Goal: Task Accomplishment & Management: Use online tool/utility

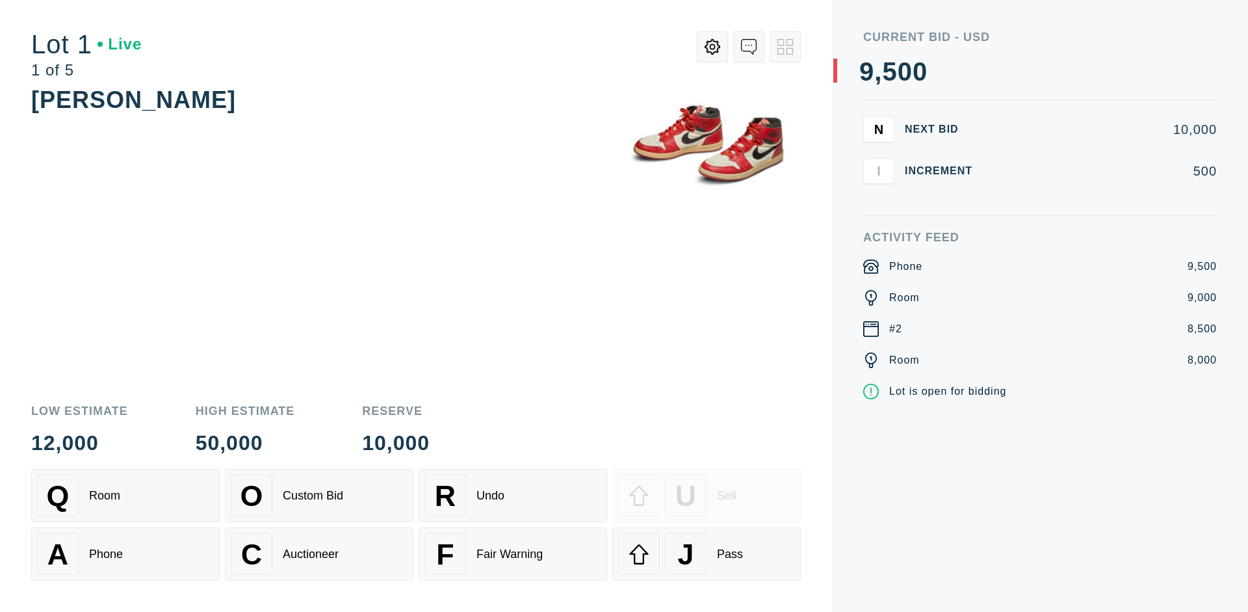
click at [319, 495] on div "Custom Bid" at bounding box center [313, 496] width 60 height 14
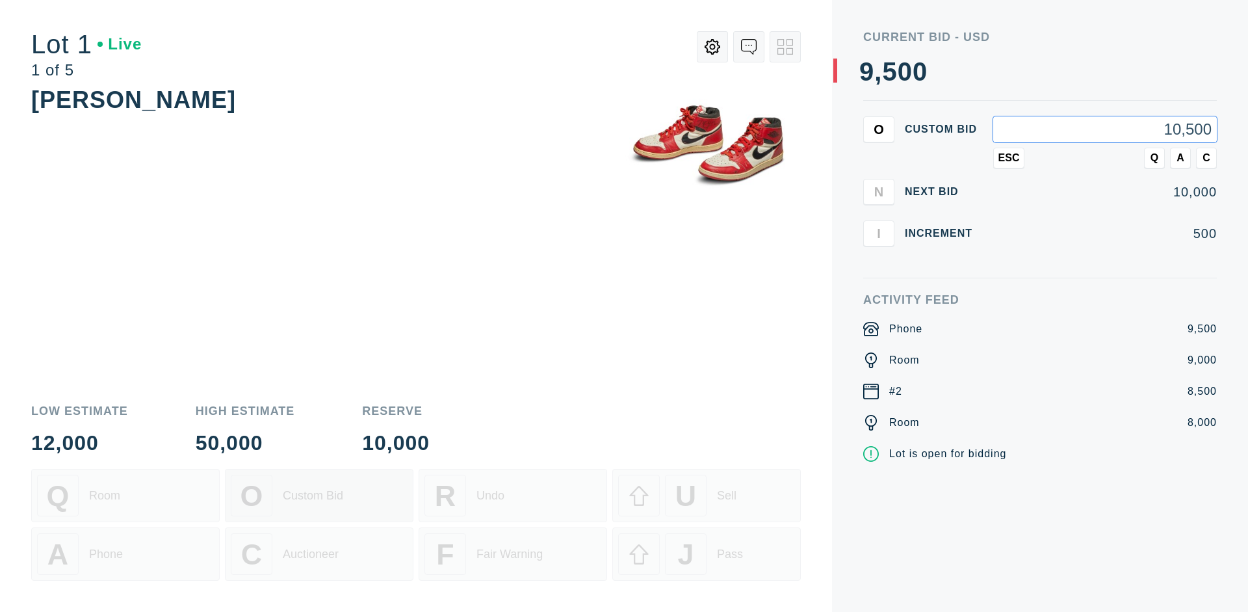
type input "10,500"
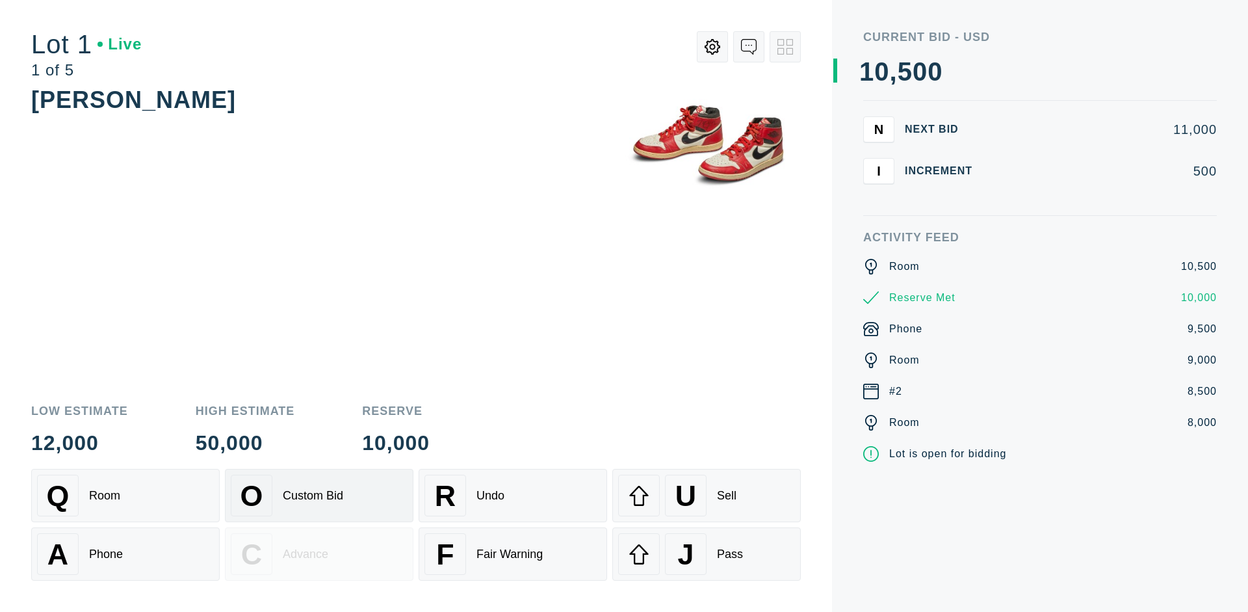
click at [319, 495] on div "Custom Bid" at bounding box center [313, 496] width 60 height 14
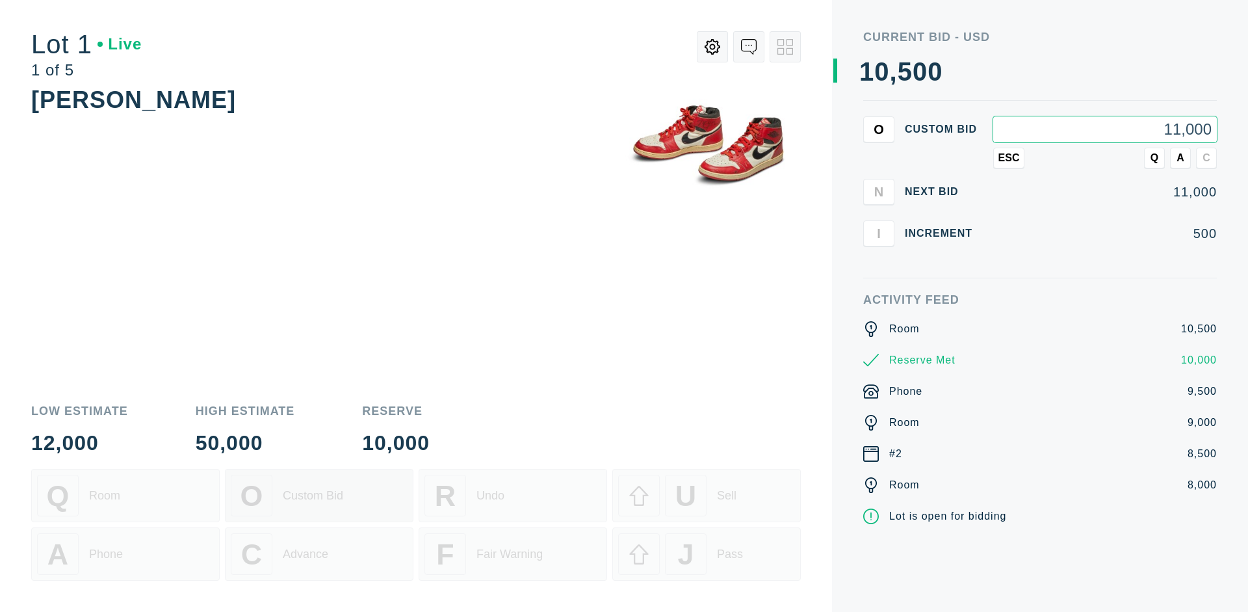
type input "11,000"
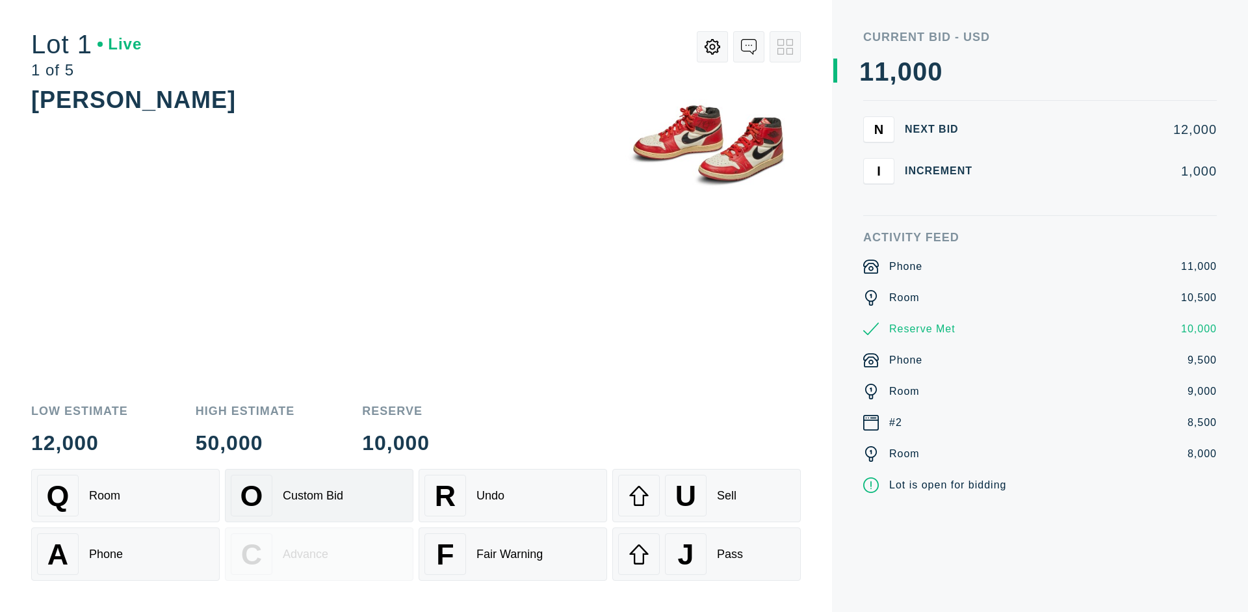
click at [125, 495] on div "Q Room" at bounding box center [125, 496] width 177 height 42
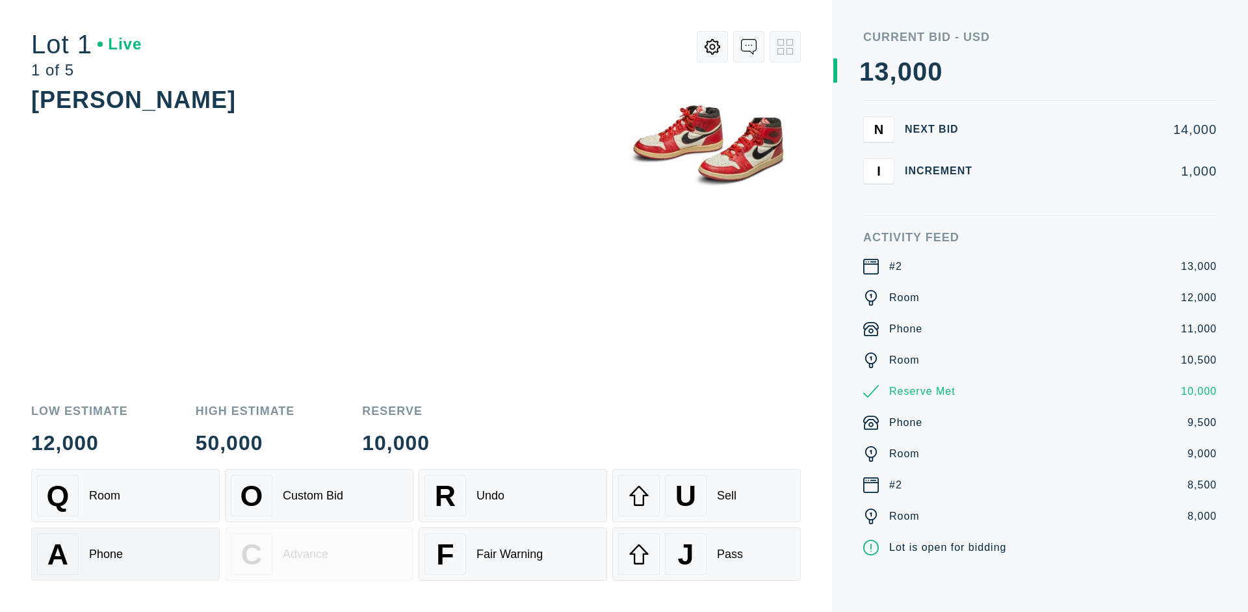
click at [125, 554] on div "A Phone" at bounding box center [125, 554] width 177 height 42
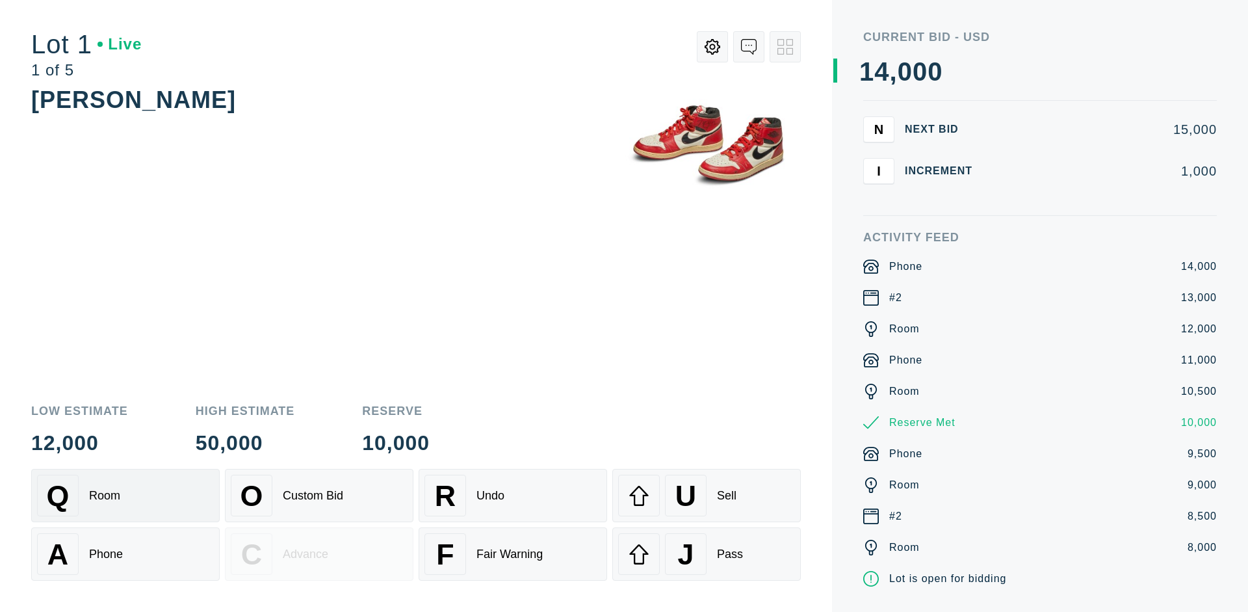
click at [125, 495] on div "Q Room" at bounding box center [125, 496] width 177 height 42
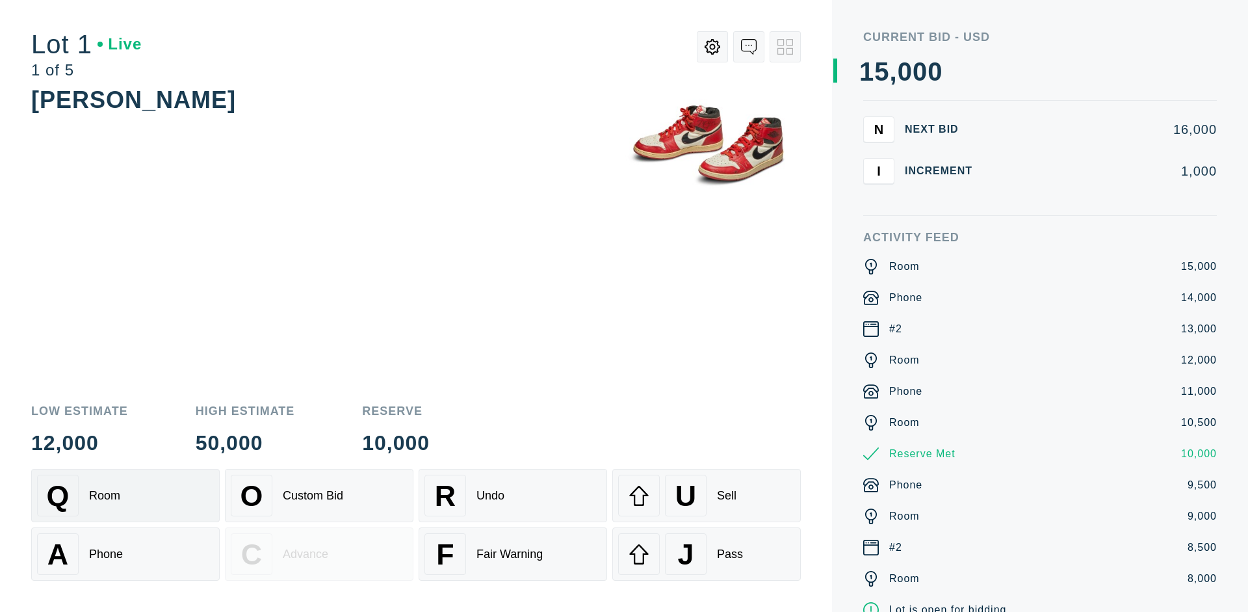
click at [513, 495] on div "R Undo" at bounding box center [513, 496] width 177 height 42
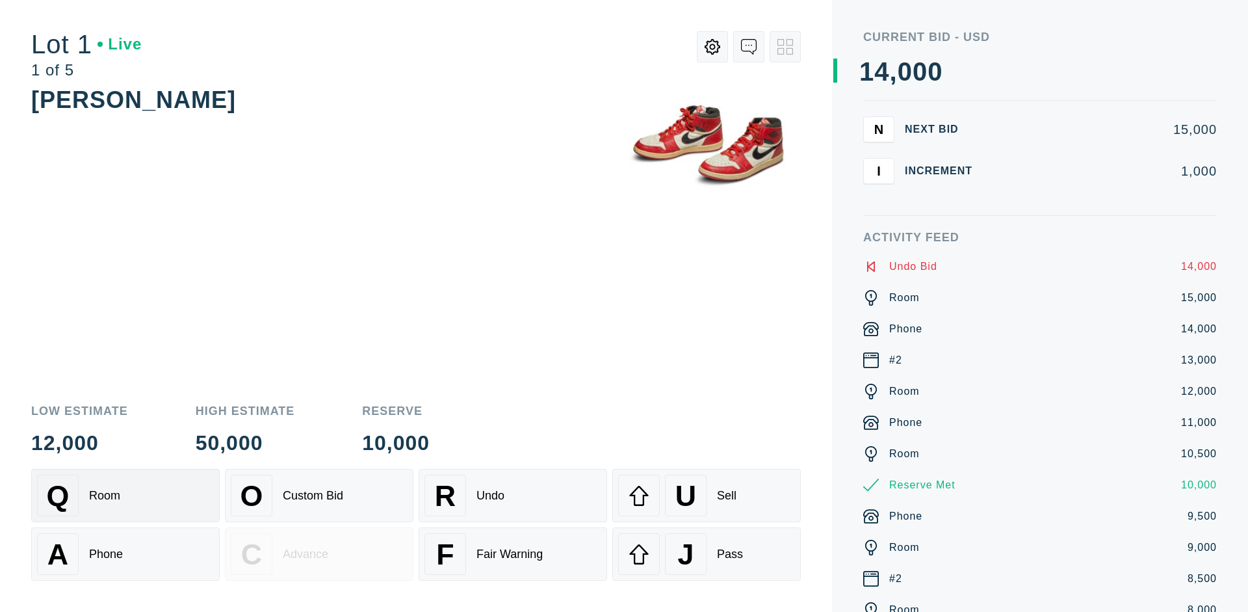
click at [125, 495] on div "Q Room" at bounding box center [125, 496] width 177 height 42
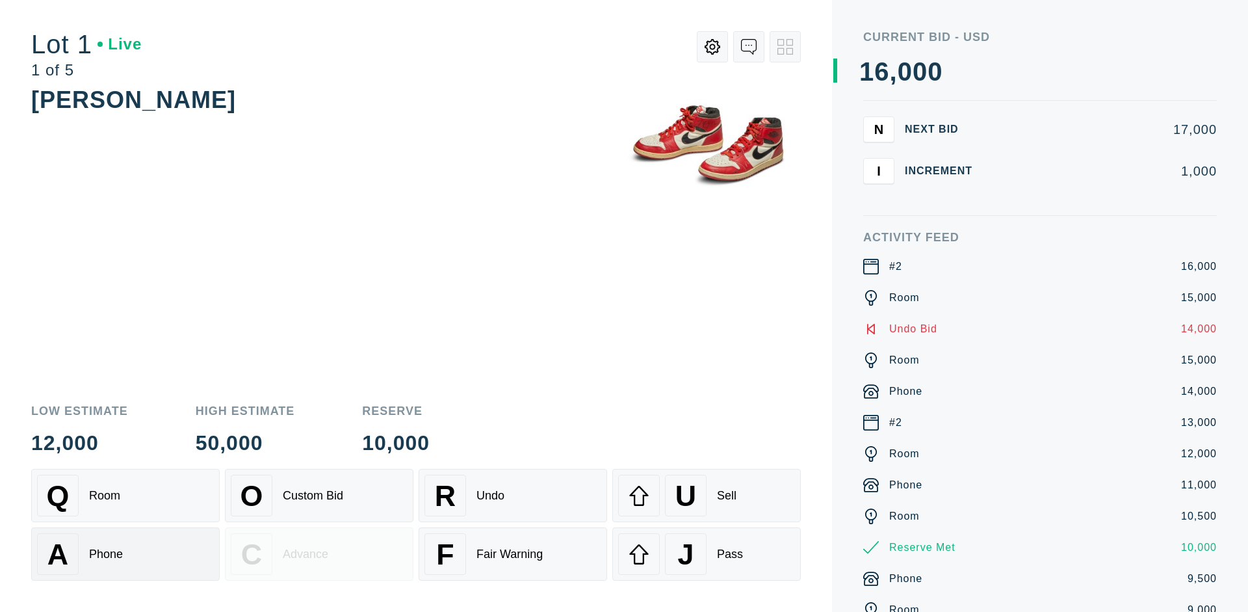
click at [125, 554] on div "A Phone" at bounding box center [125, 554] width 177 height 42
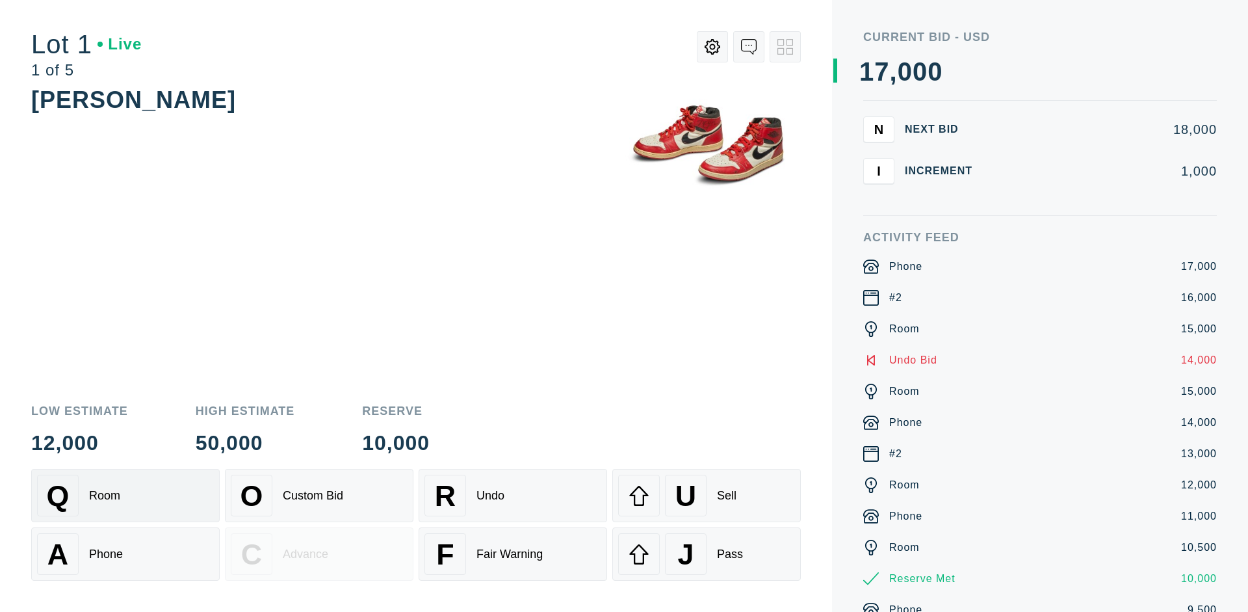
click at [125, 495] on div "Q Room" at bounding box center [125, 496] width 177 height 42
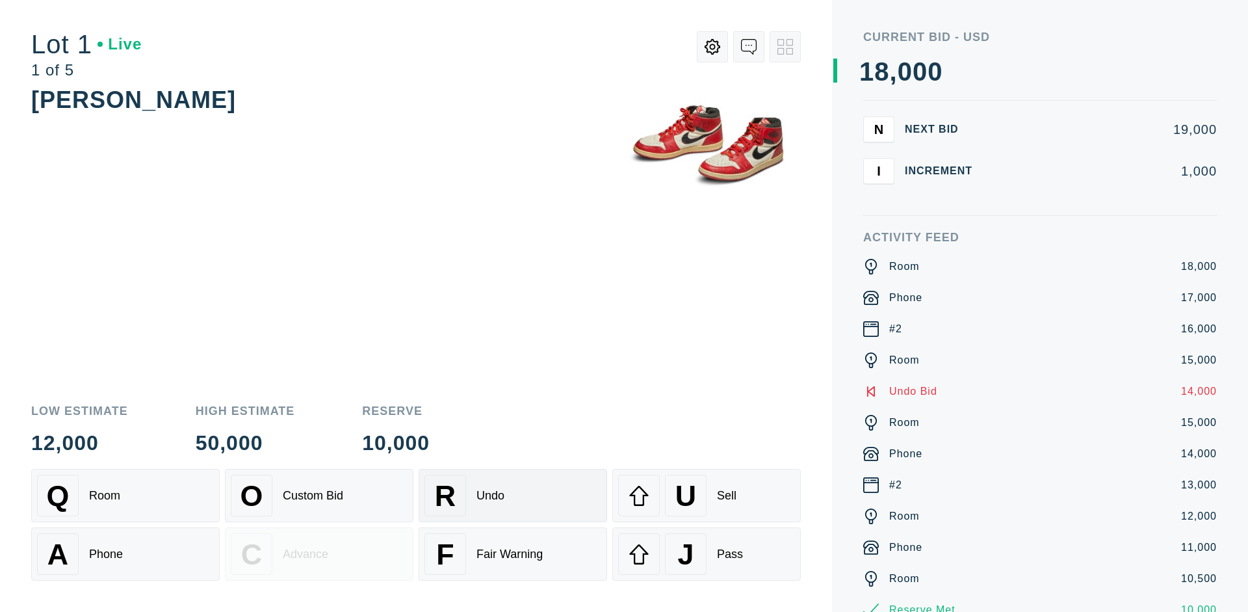
click at [513, 495] on div "R Undo" at bounding box center [513, 496] width 177 height 42
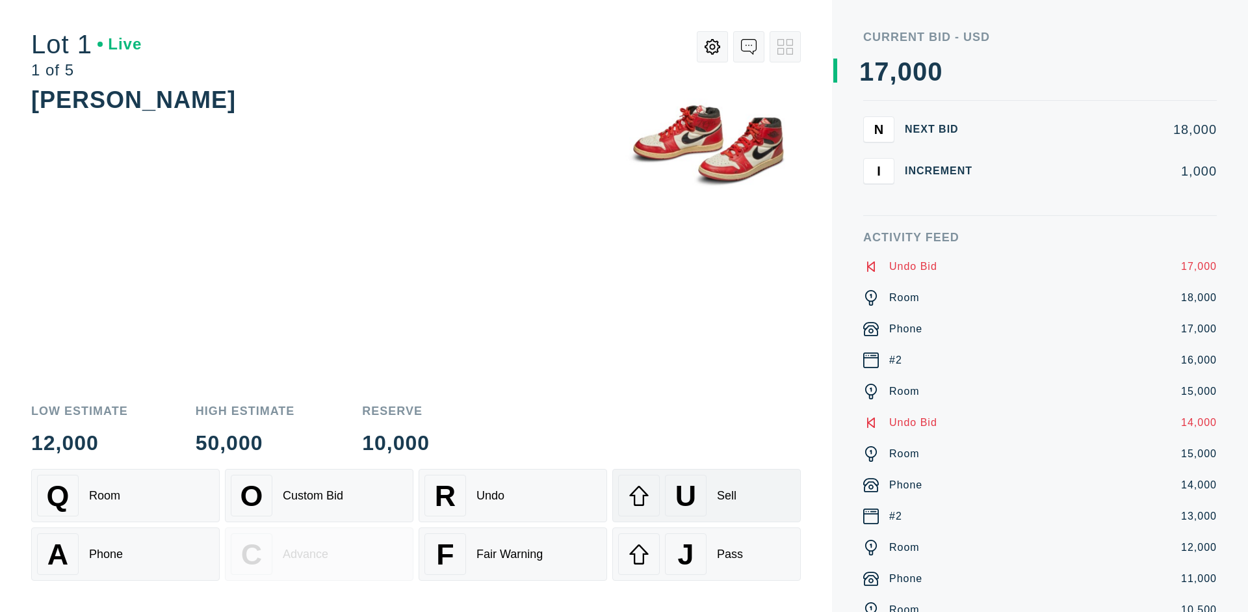
click at [707, 495] on div "U Sell" at bounding box center [706, 496] width 177 height 42
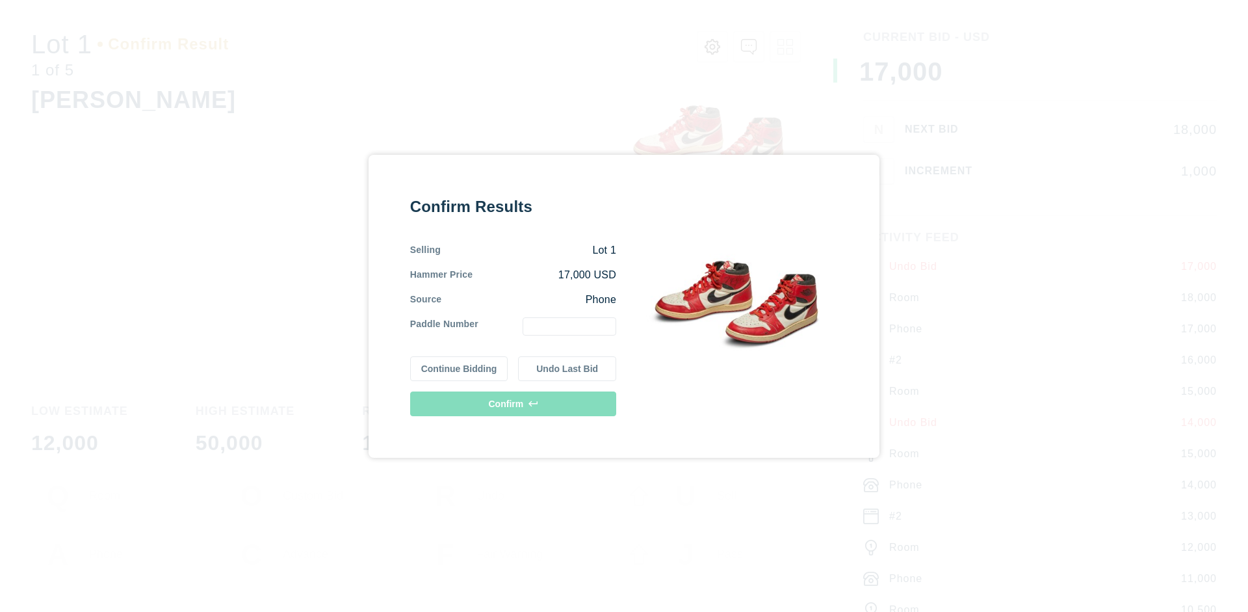
click at [460, 368] on button "Continue Bidding" at bounding box center [459, 368] width 98 height 25
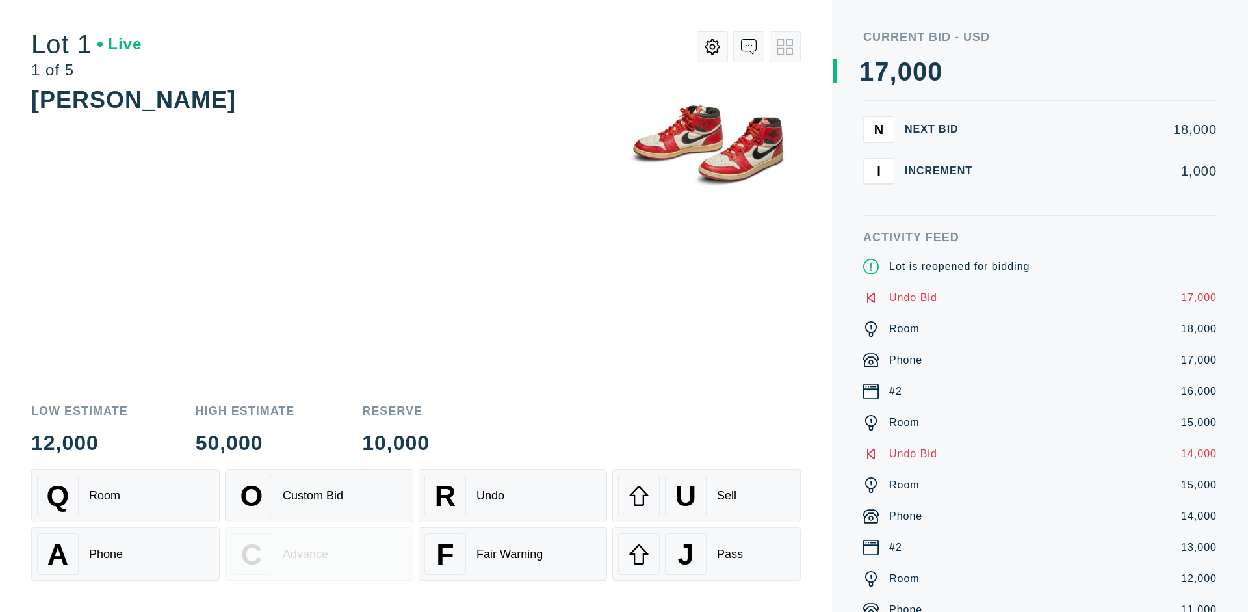
click at [707, 495] on div "U Sell" at bounding box center [706, 496] width 177 height 42
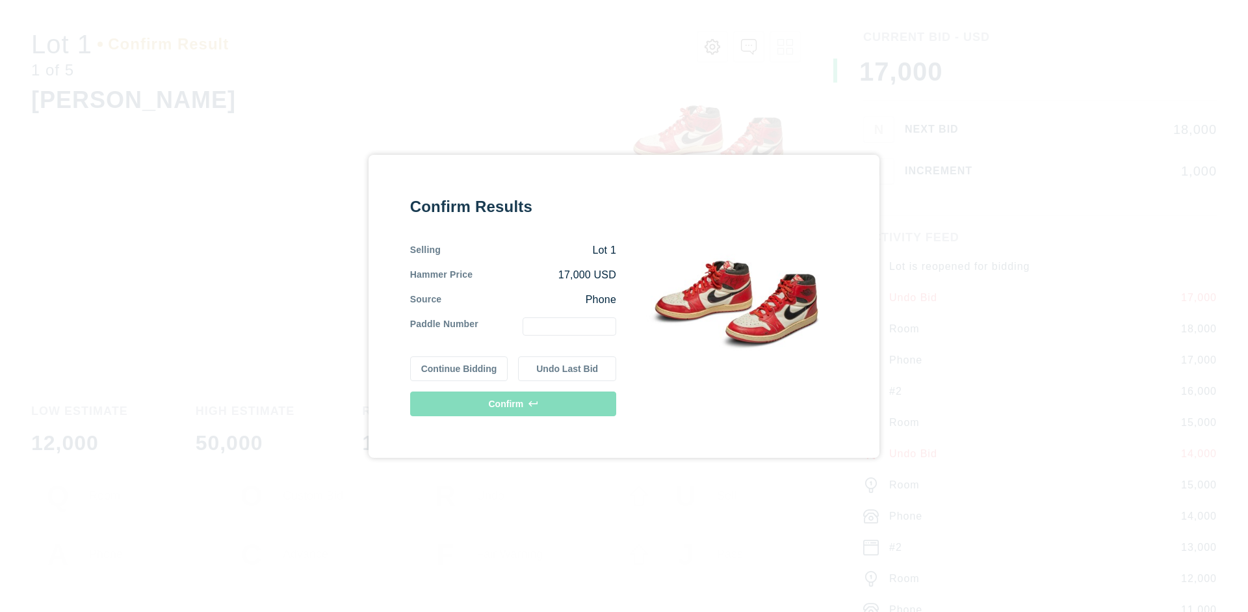
click at [568, 368] on button "Undo Last Bid" at bounding box center [567, 368] width 98 height 25
click at [460, 366] on button "Continue Bidding" at bounding box center [459, 366] width 98 height 25
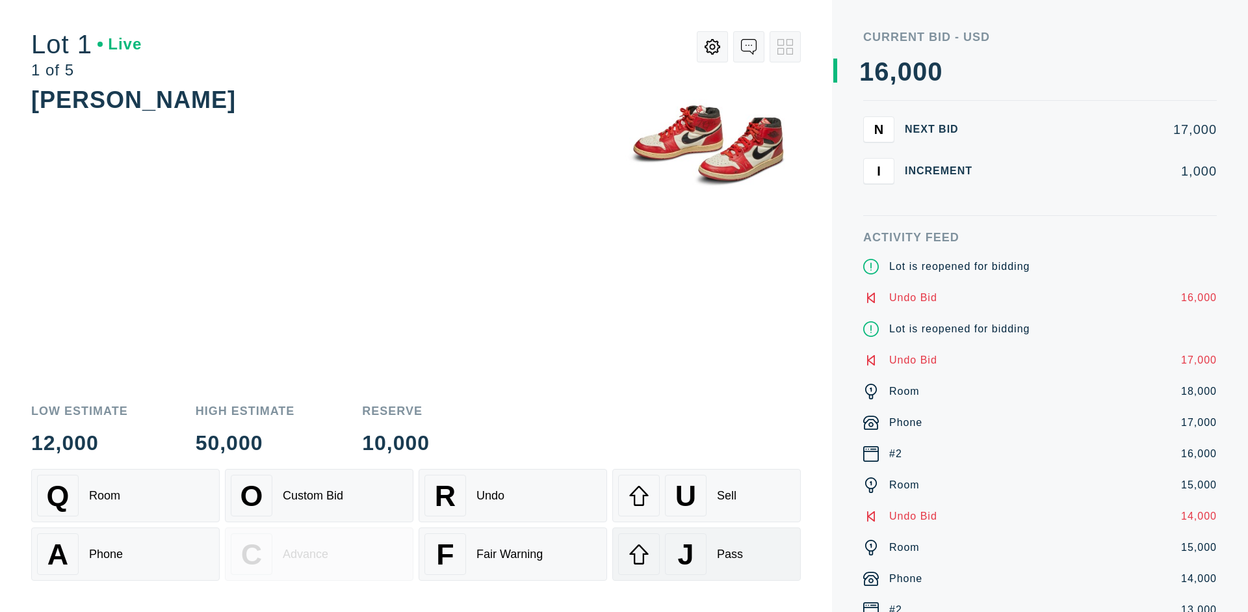
click at [707, 554] on div "J Pass" at bounding box center [706, 554] width 177 height 42
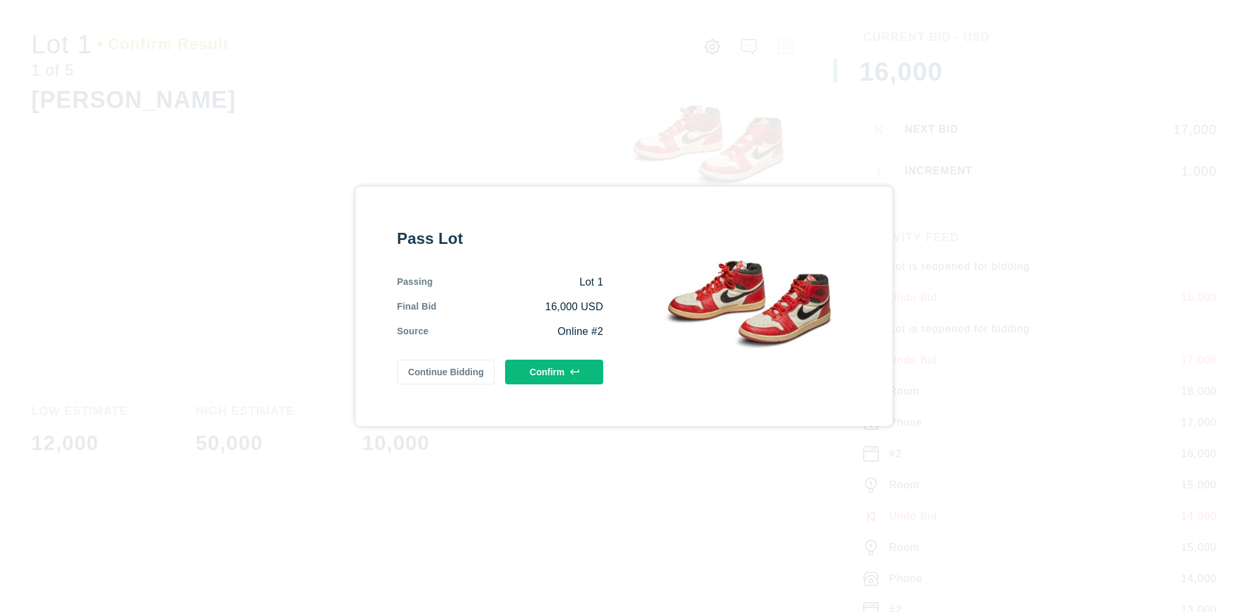
click at [555, 371] on button "Confirm" at bounding box center [554, 372] width 98 height 25
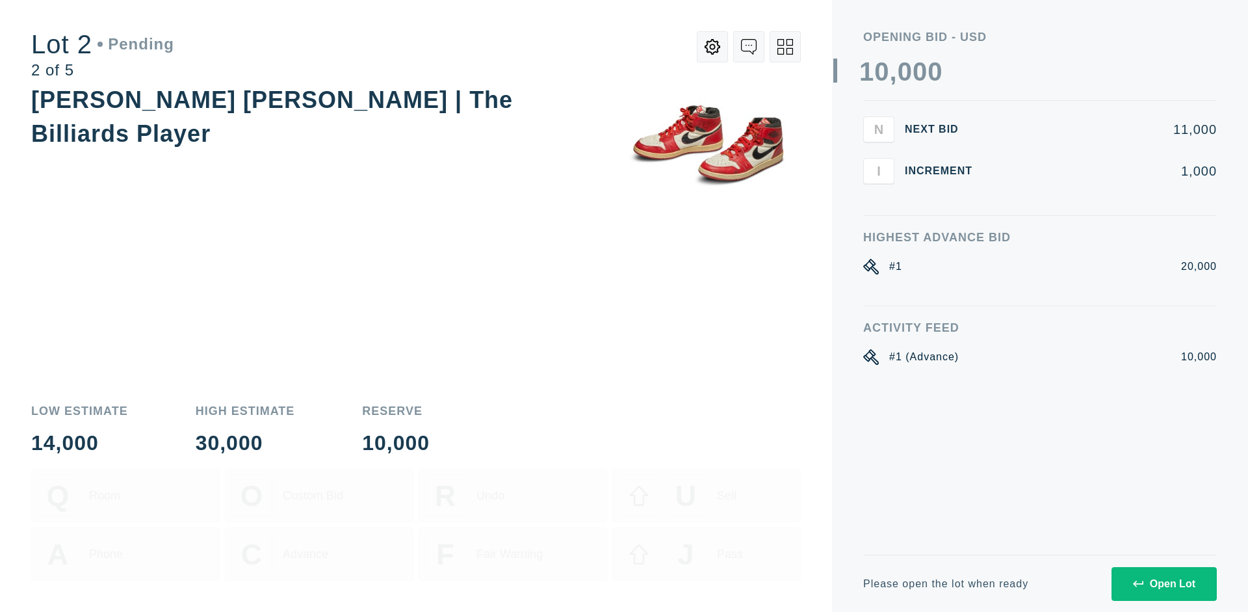
click at [1164, 583] on div "Open Lot" at bounding box center [1164, 584] width 62 height 12
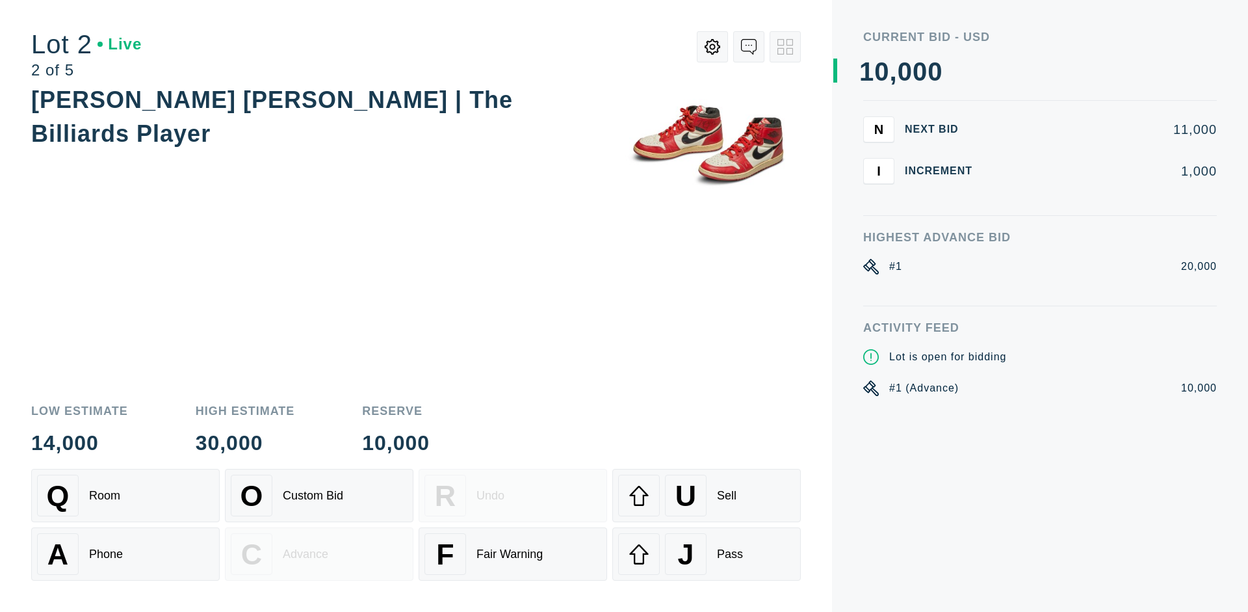
click at [125, 495] on div "Q Room" at bounding box center [125, 496] width 177 height 42
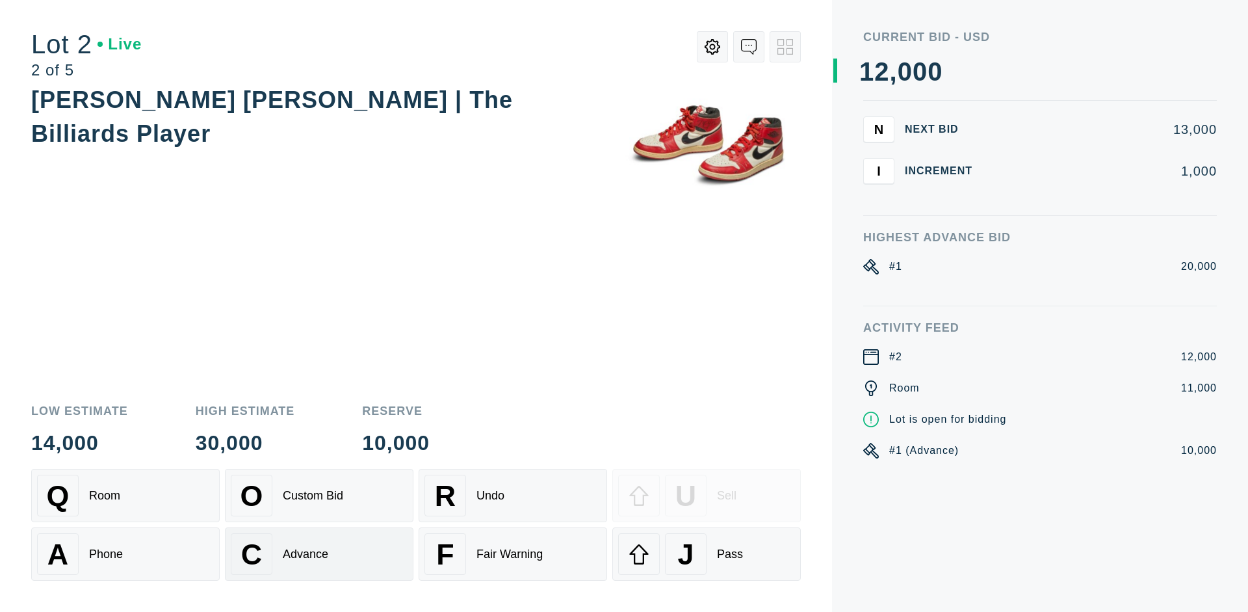
click at [319, 554] on div "Advance" at bounding box center [306, 554] width 46 height 14
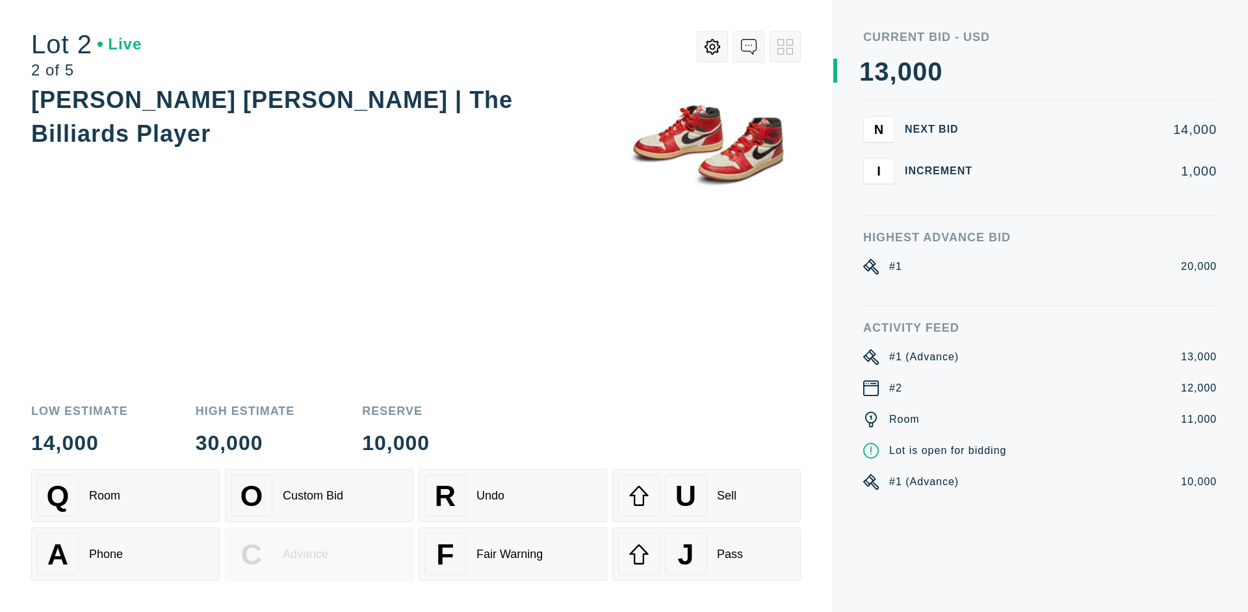
click at [707, 495] on div "U Sell" at bounding box center [706, 496] width 177 height 42
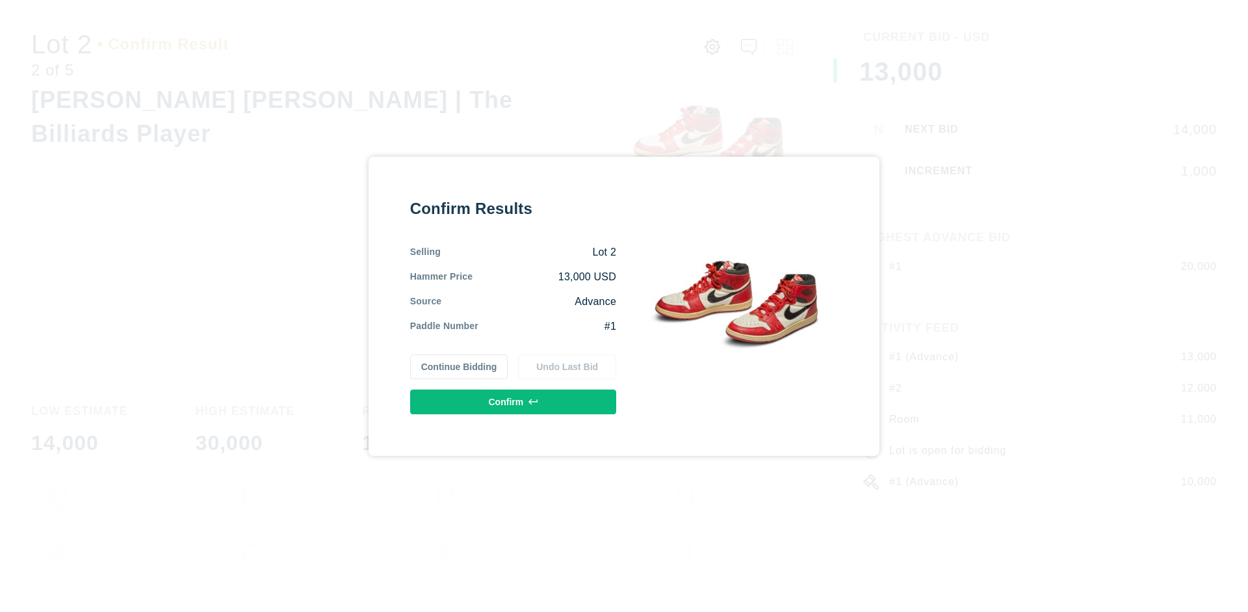
click at [514, 401] on button "Confirm" at bounding box center [513, 401] width 206 height 25
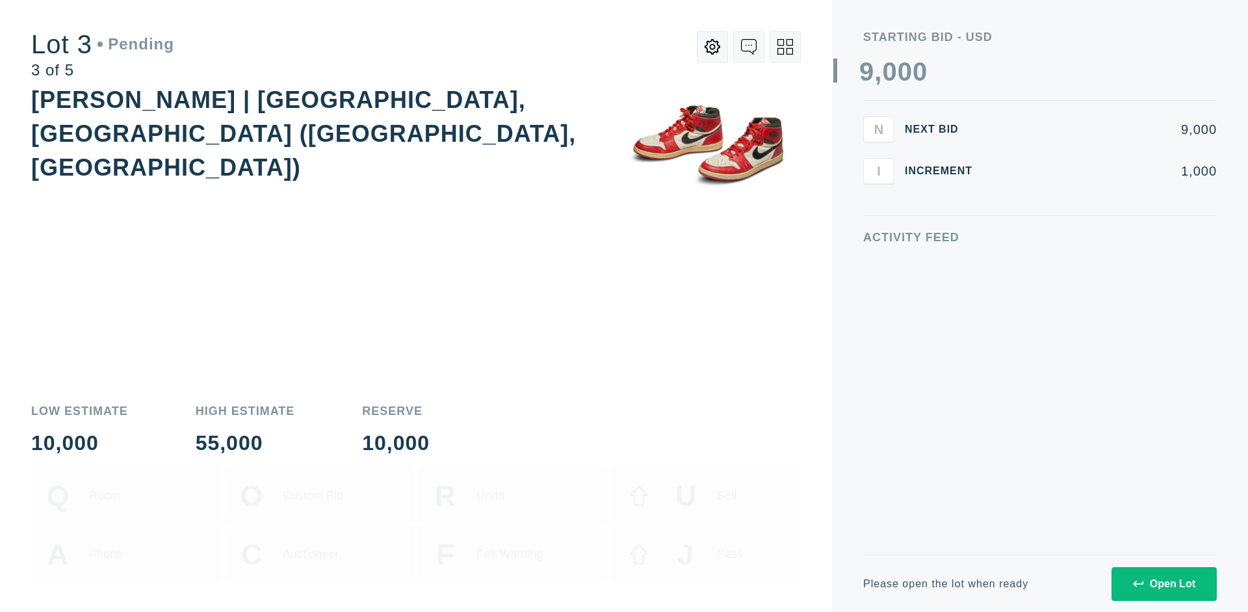
click at [1164, 583] on div "Open Lot" at bounding box center [1164, 584] width 62 height 12
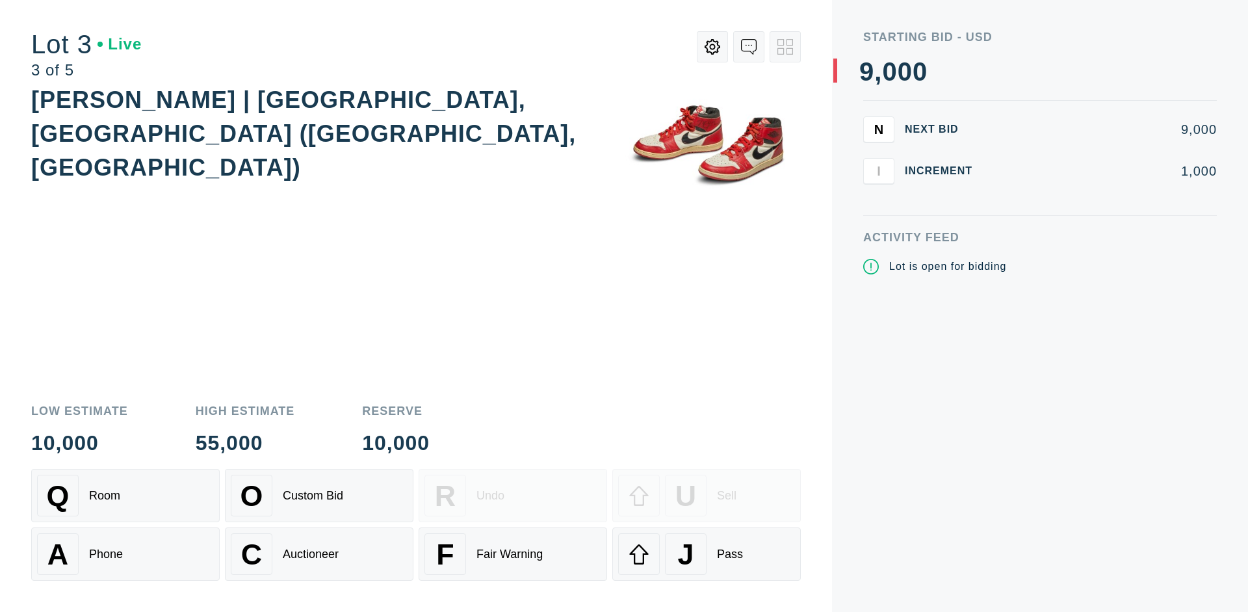
click at [707, 554] on div "J Pass" at bounding box center [706, 554] width 177 height 42
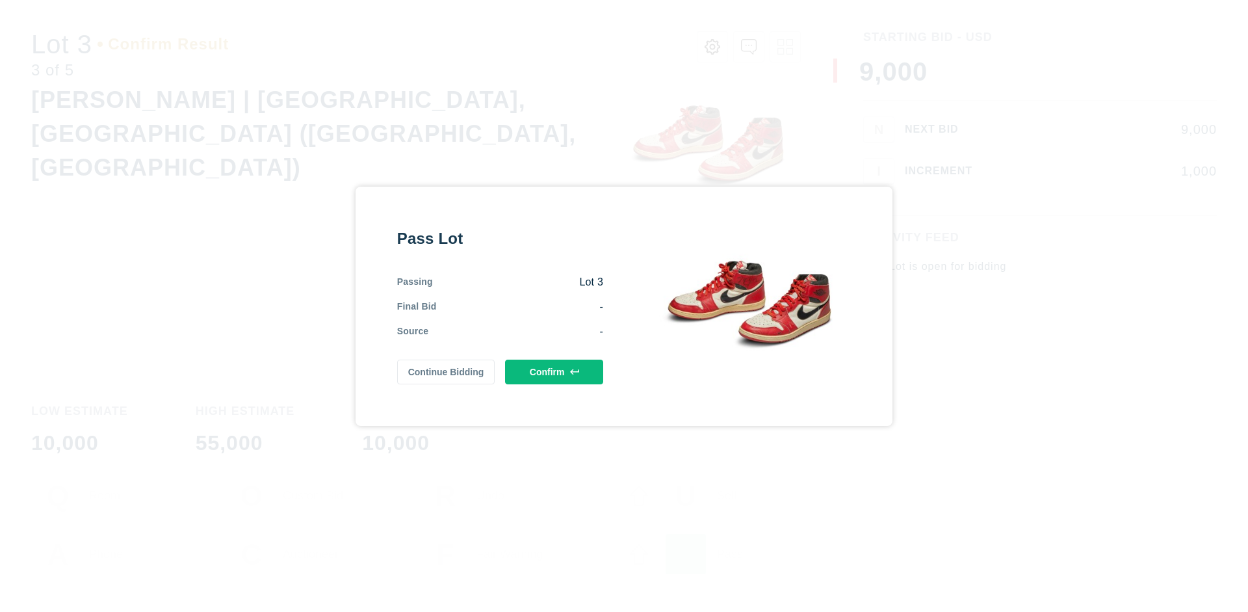
click at [555, 369] on button "Confirm" at bounding box center [554, 372] width 98 height 25
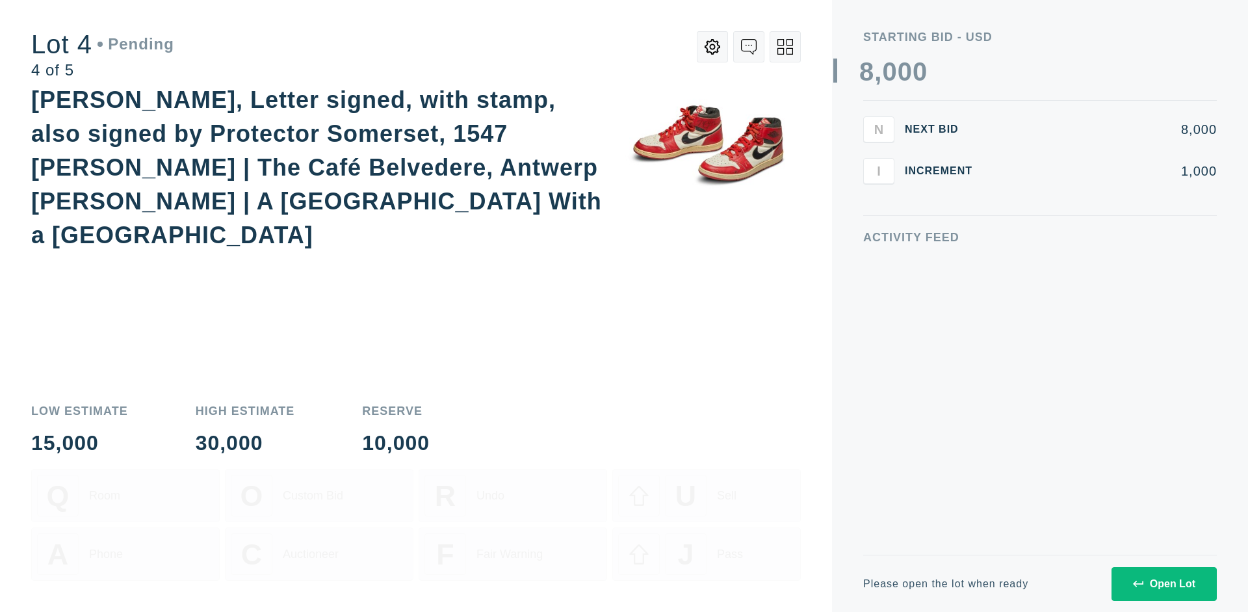
click at [1164, 583] on div "Open Lot" at bounding box center [1164, 584] width 62 height 12
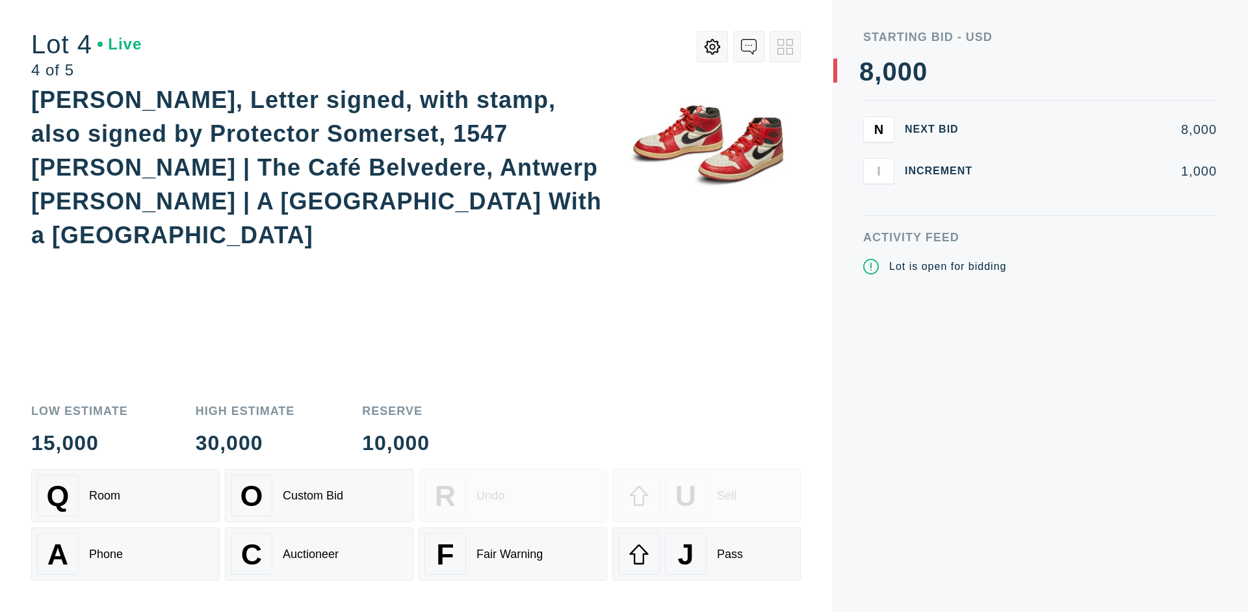
click at [125, 495] on div "Q Room" at bounding box center [125, 496] width 177 height 42
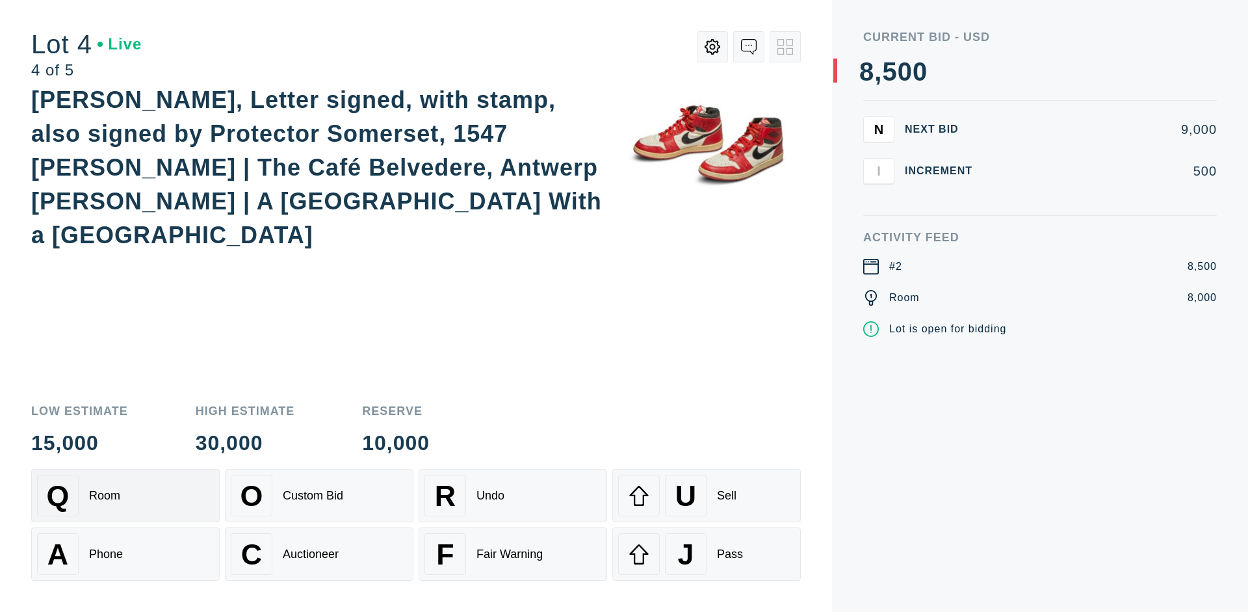
click at [319, 554] on div "Auctioneer" at bounding box center [311, 554] width 56 height 14
click at [707, 554] on div "J Pass" at bounding box center [706, 554] width 177 height 42
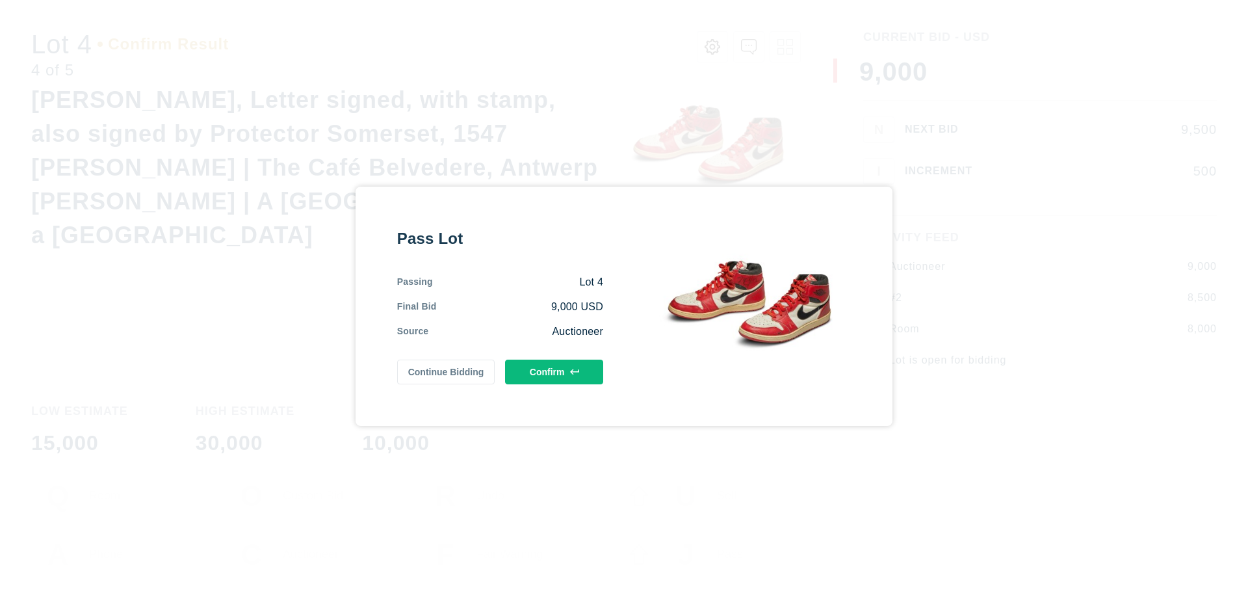
click at [555, 371] on button "Confirm" at bounding box center [554, 372] width 98 height 25
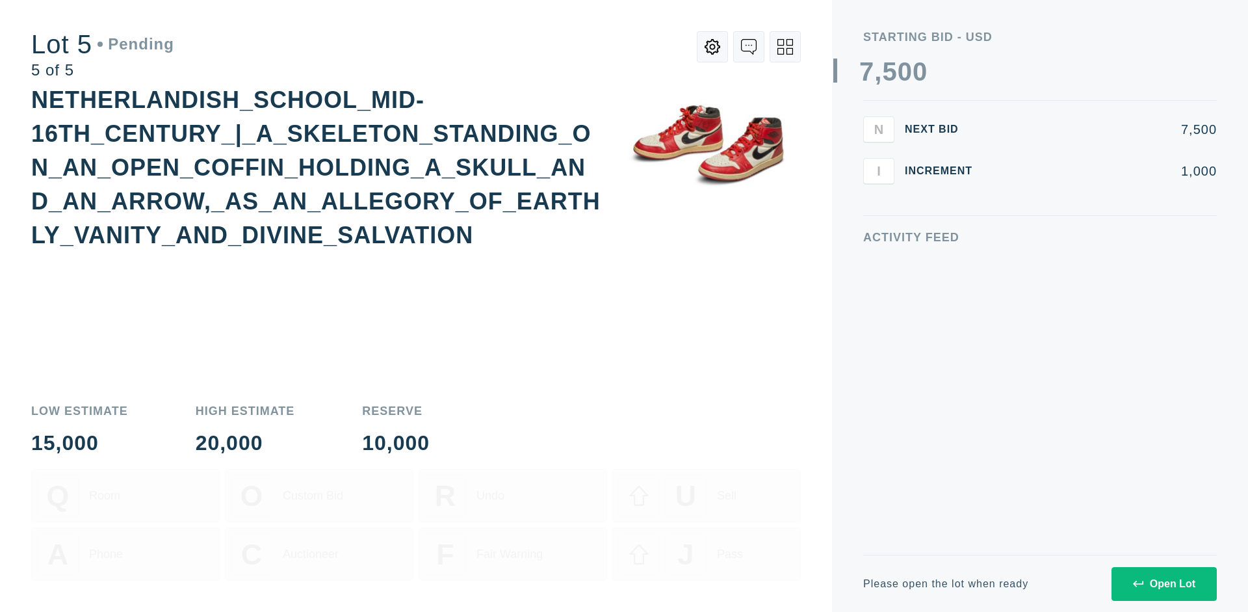
click at [1164, 583] on div "Open Lot" at bounding box center [1164, 584] width 62 height 12
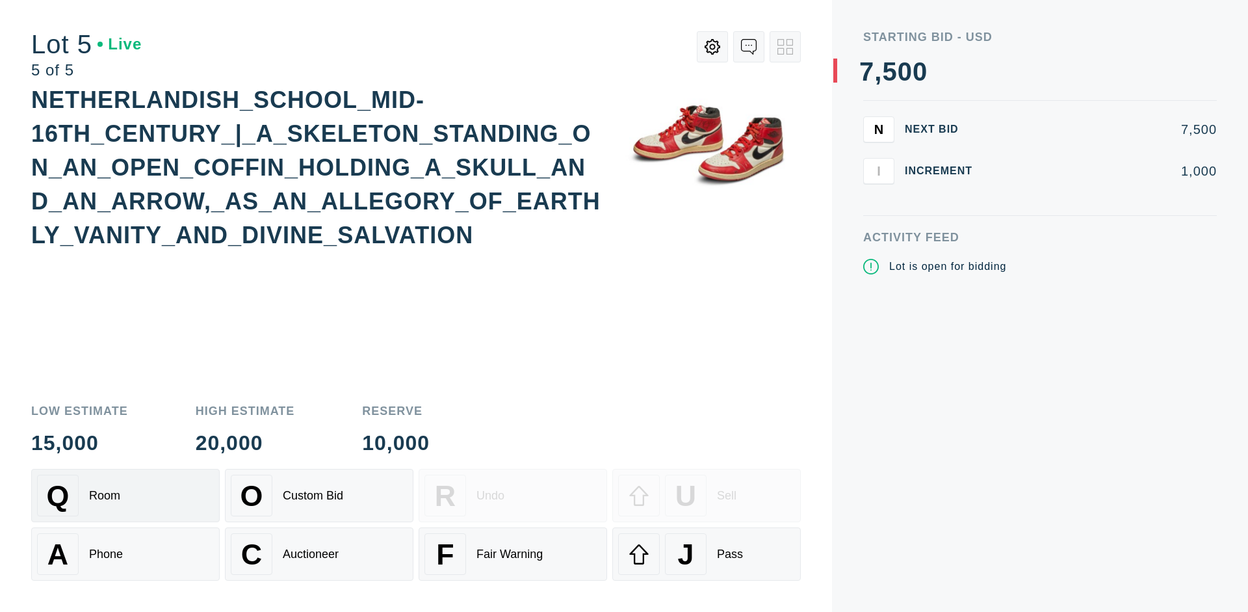
click at [125, 495] on div "Q Room" at bounding box center [125, 496] width 177 height 42
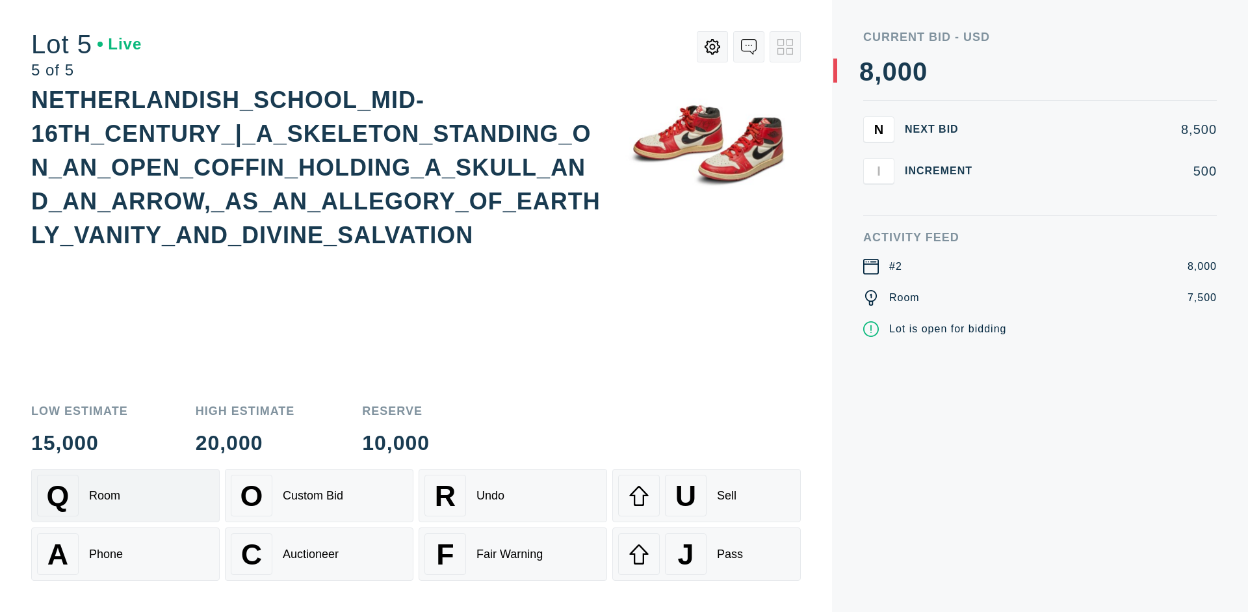
click at [125, 495] on div "Q Room" at bounding box center [125, 496] width 177 height 42
click at [707, 495] on div "U Sell" at bounding box center [706, 496] width 177 height 42
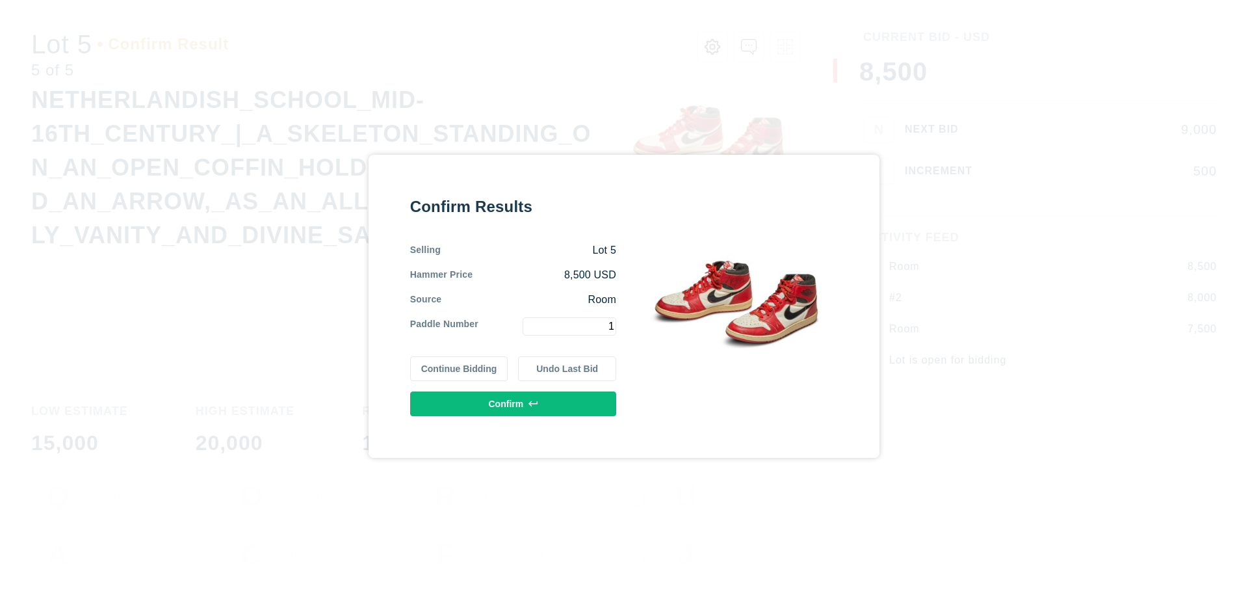
type input "1"
click at [514, 403] on button "Confirm" at bounding box center [513, 403] width 206 height 25
